Goal: Information Seeking & Learning: Learn about a topic

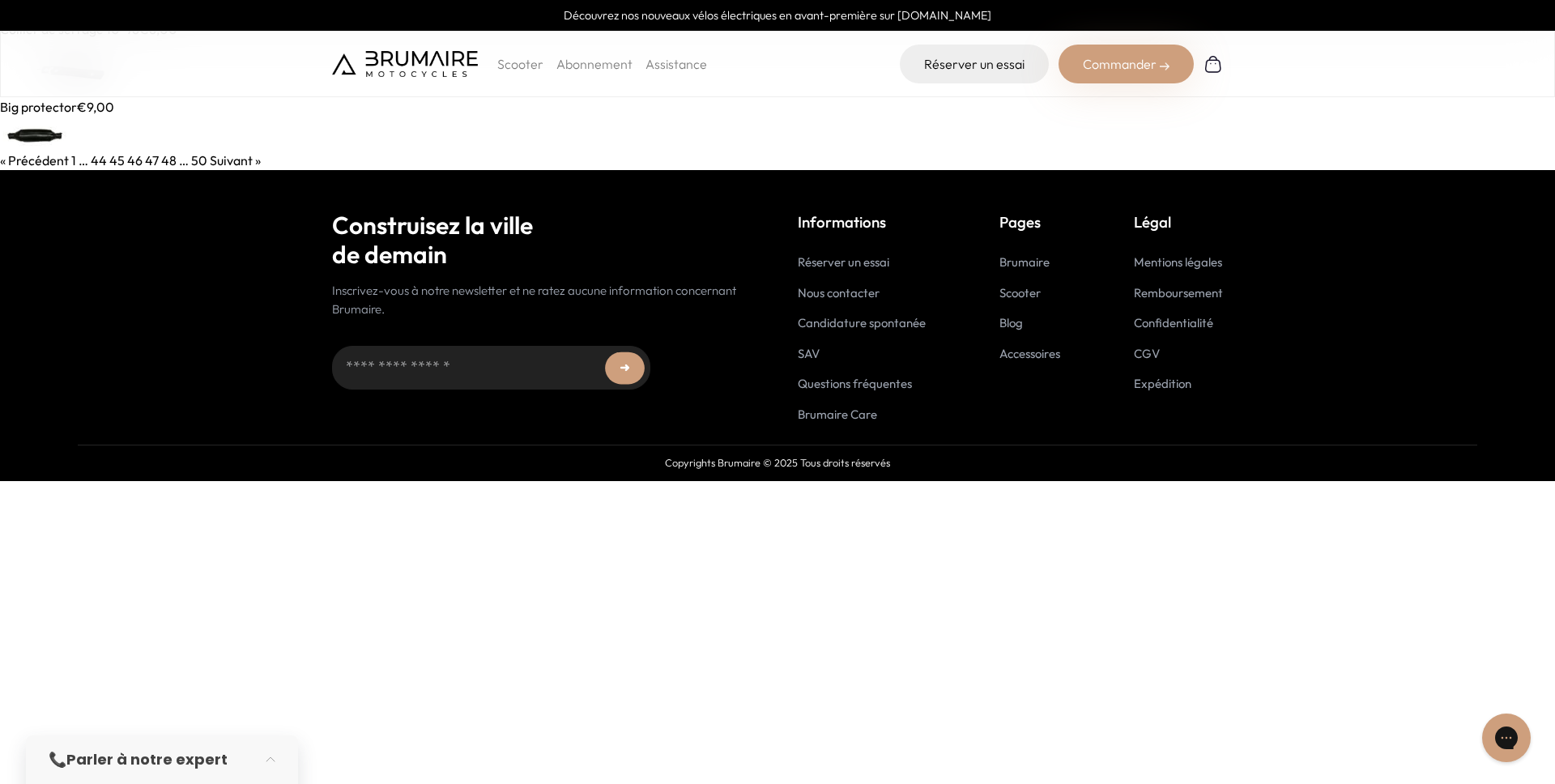
click at [464, 61] on img at bounding box center [404, 64] width 146 height 25
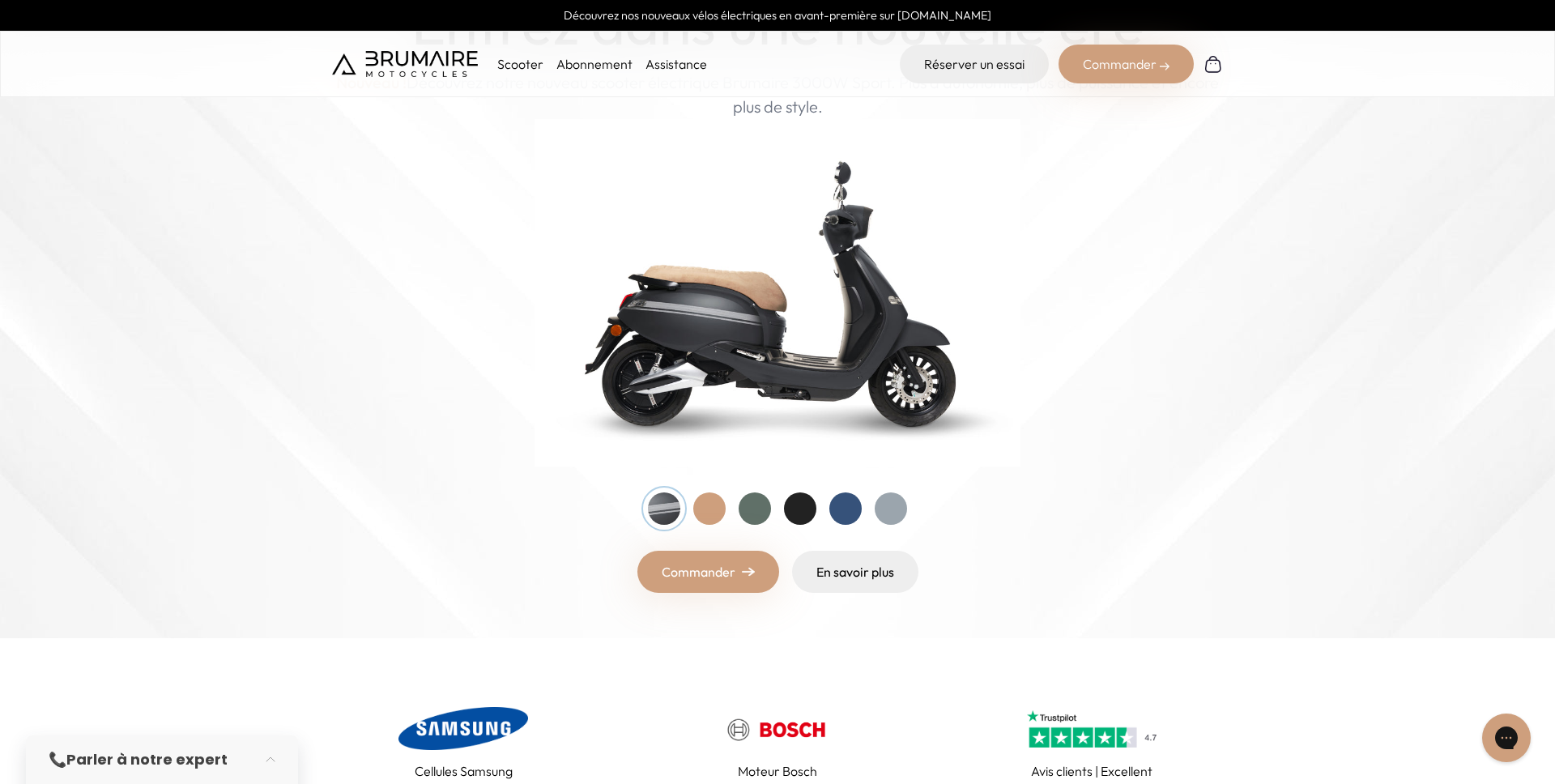
scroll to position [145, 0]
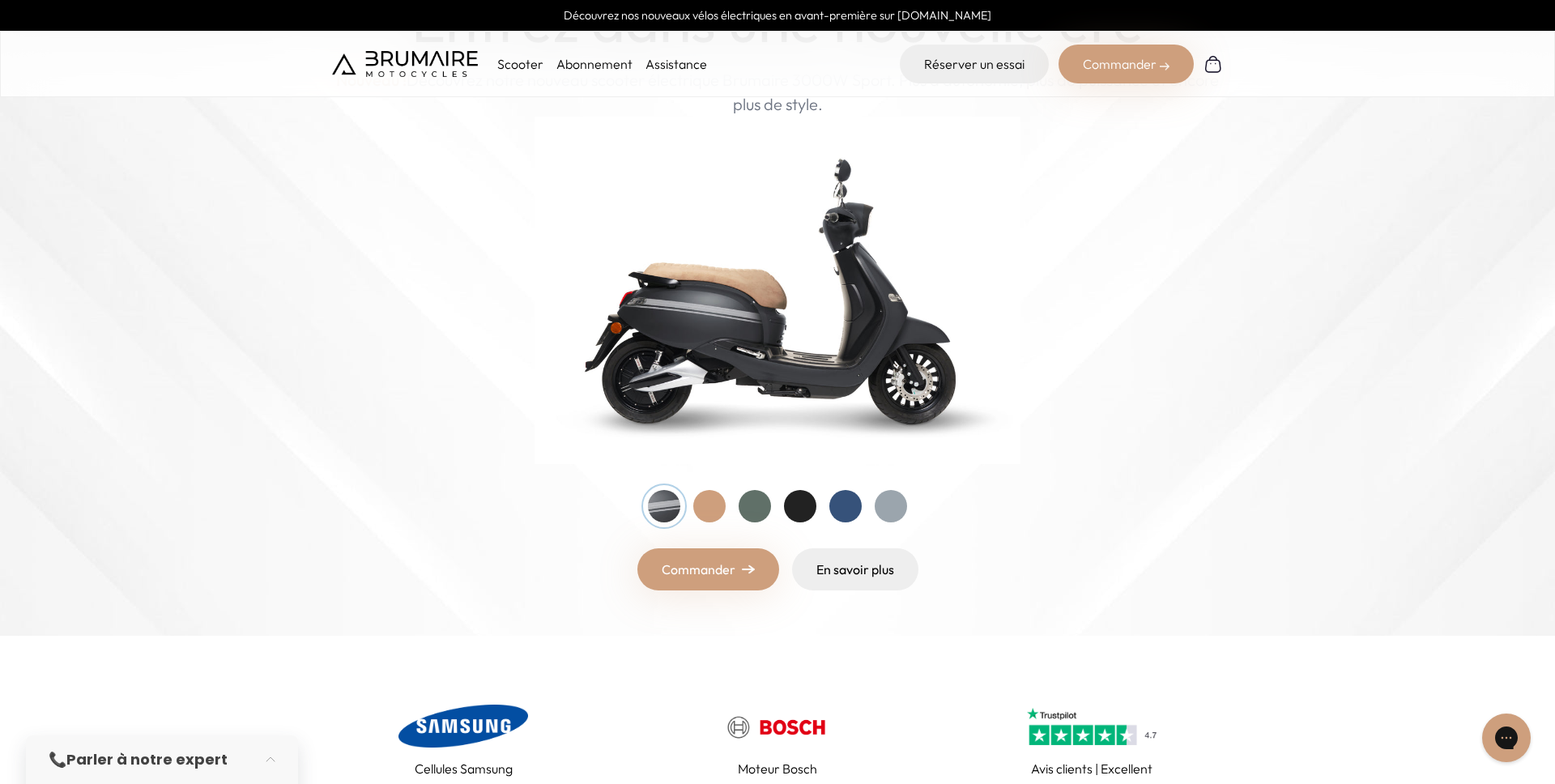
click at [891, 316] on img at bounding box center [778, 290] width 486 height 347
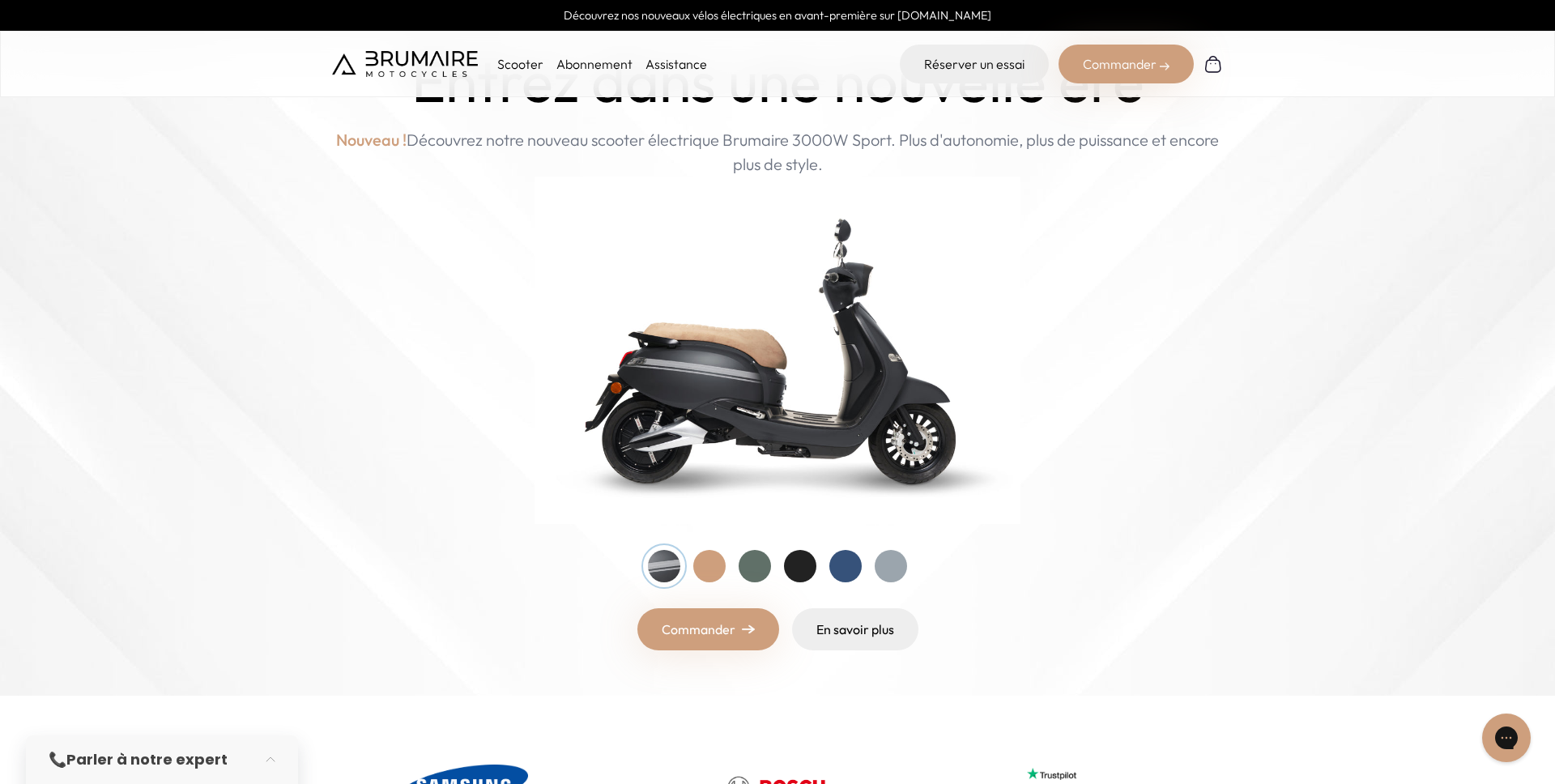
scroll to position [84, 0]
click at [523, 59] on p "Scooter" at bounding box center [520, 64] width 46 height 20
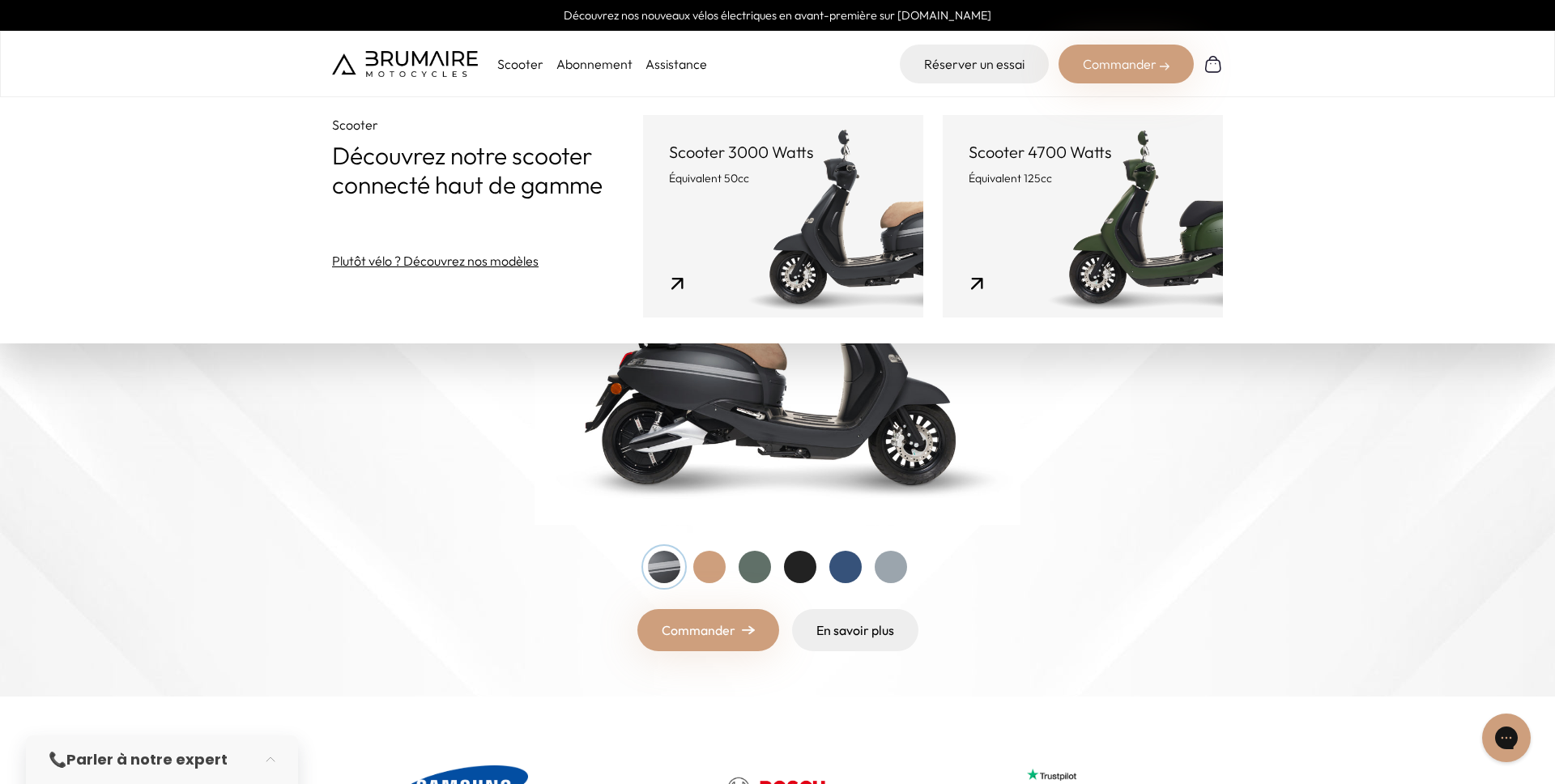
click at [818, 220] on link "Scooter 3000 Watts Équivalent 50cc" at bounding box center [783, 215] width 280 height 203
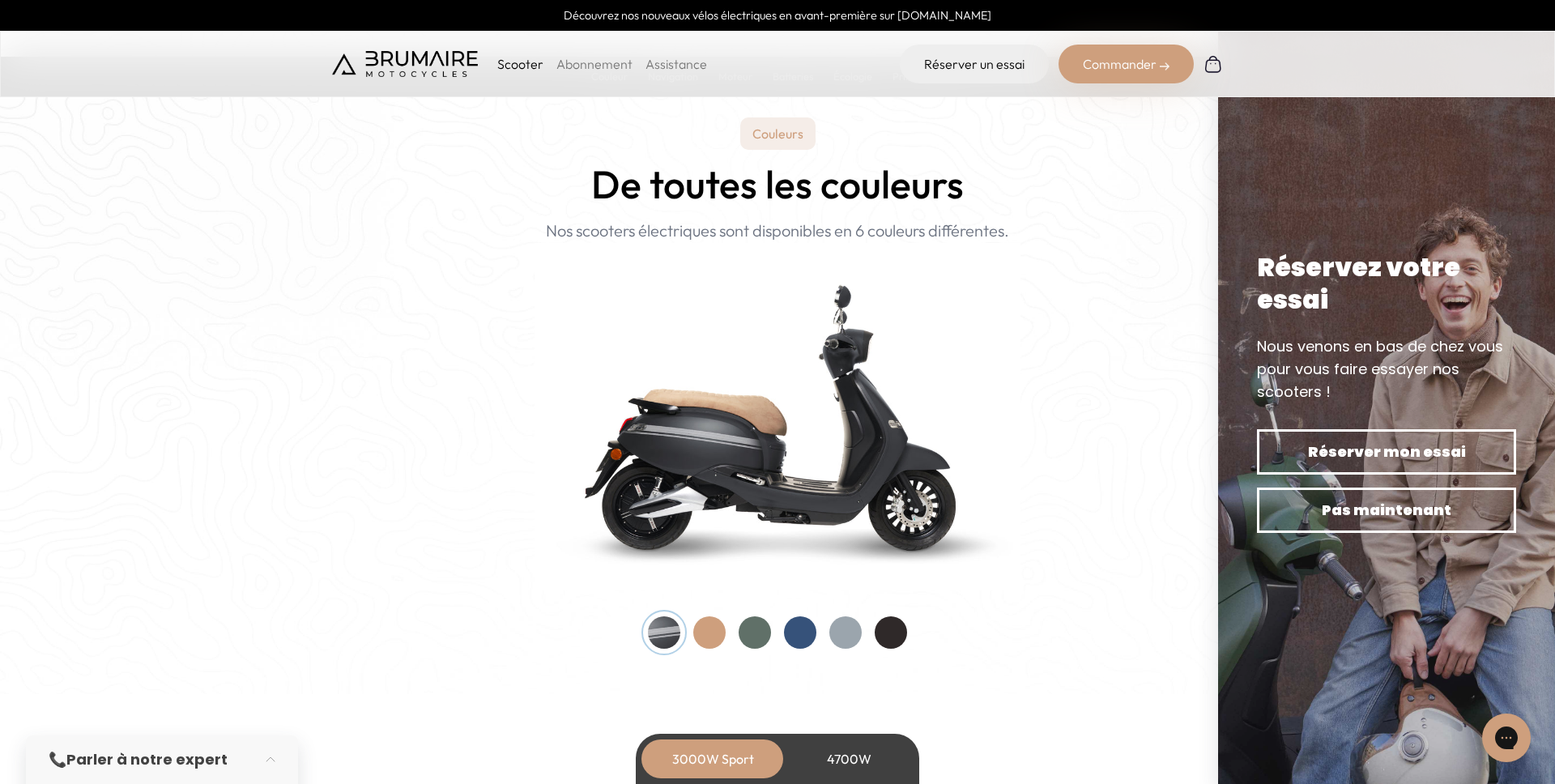
scroll to position [1603, 0]
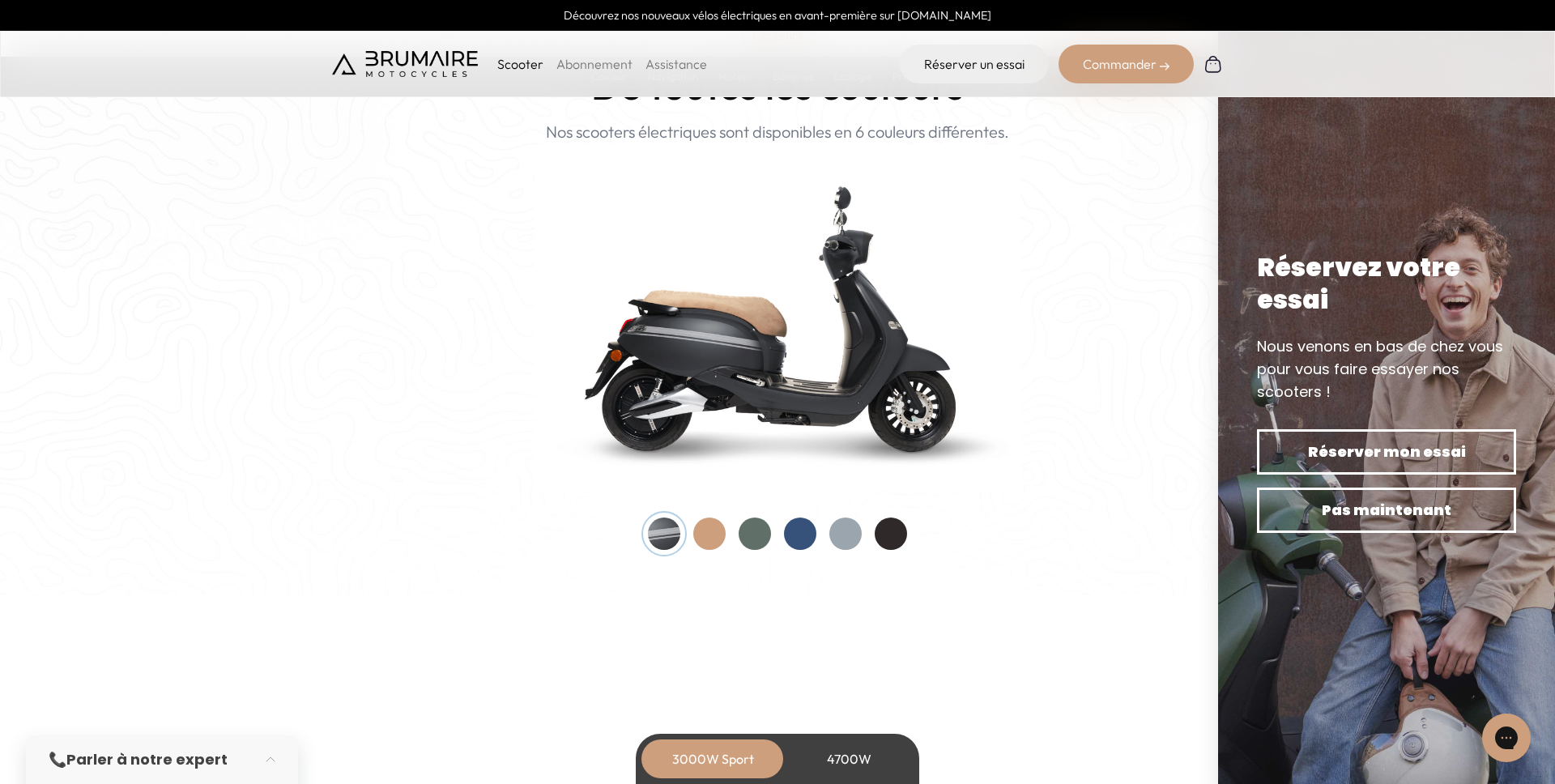
click at [743, 536] on div at bounding box center [755, 533] width 32 height 32
click at [792, 523] on div at bounding box center [800, 533] width 32 height 32
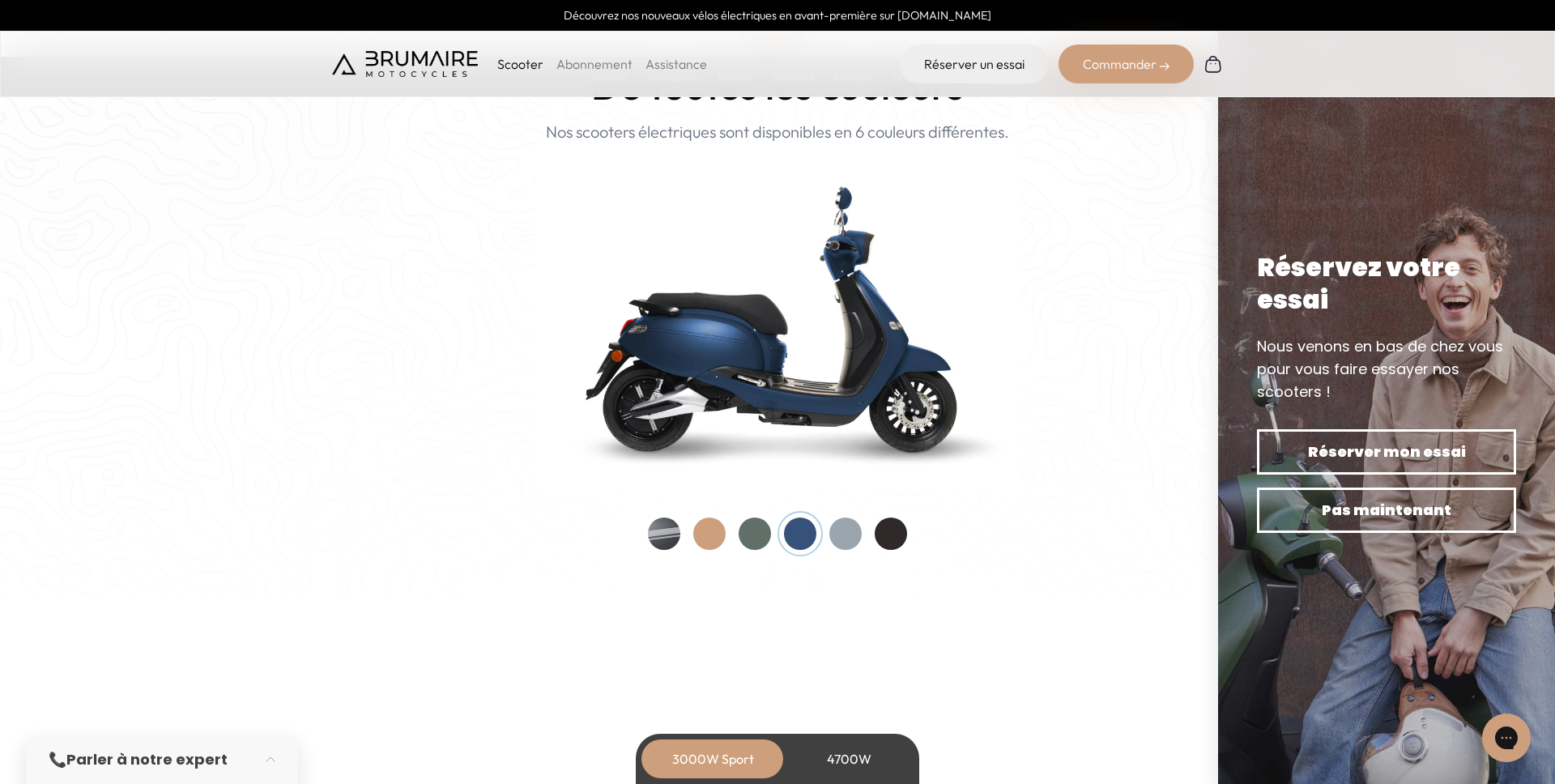
click at [837, 527] on div at bounding box center [845, 533] width 32 height 32
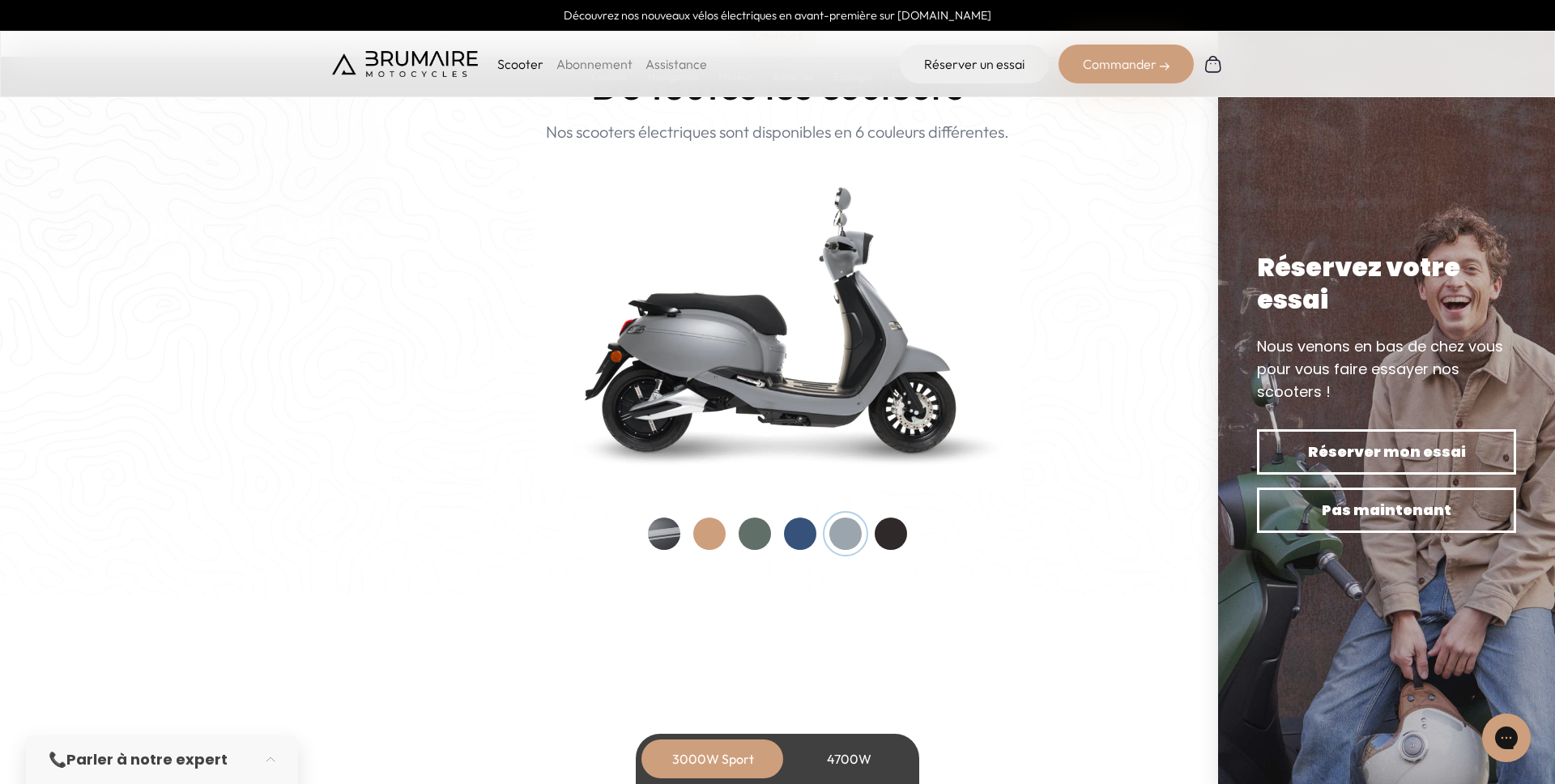
click at [920, 538] on div "Couleurs De toutes les couleurs Nouveau ! Nos scooters électriques sont disponi…" at bounding box center [778, 284] width 891 height 531
click at [893, 538] on div at bounding box center [890, 533] width 32 height 32
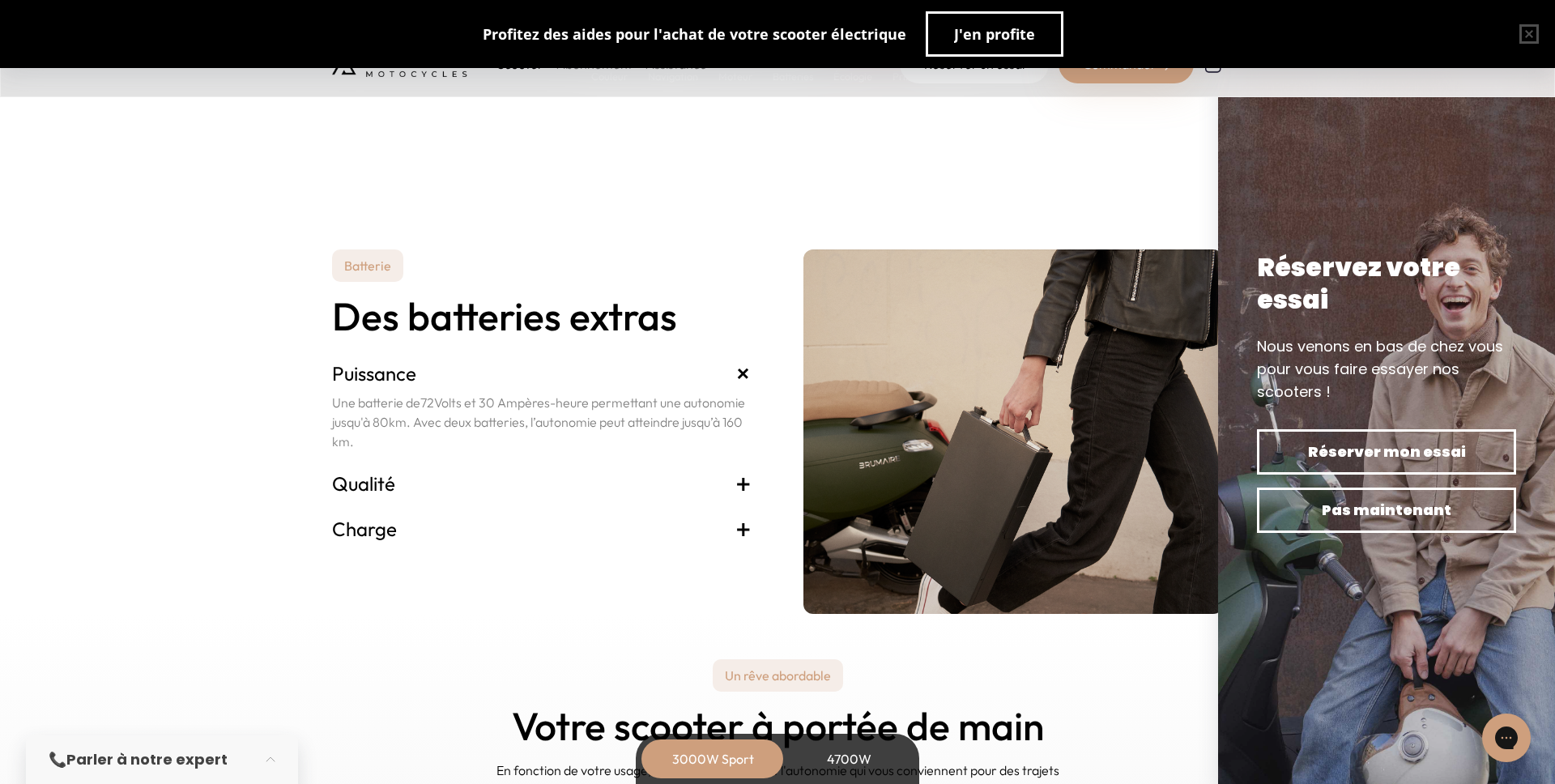
scroll to position [3224, 0]
